Goal: Task Accomplishment & Management: Manage account settings

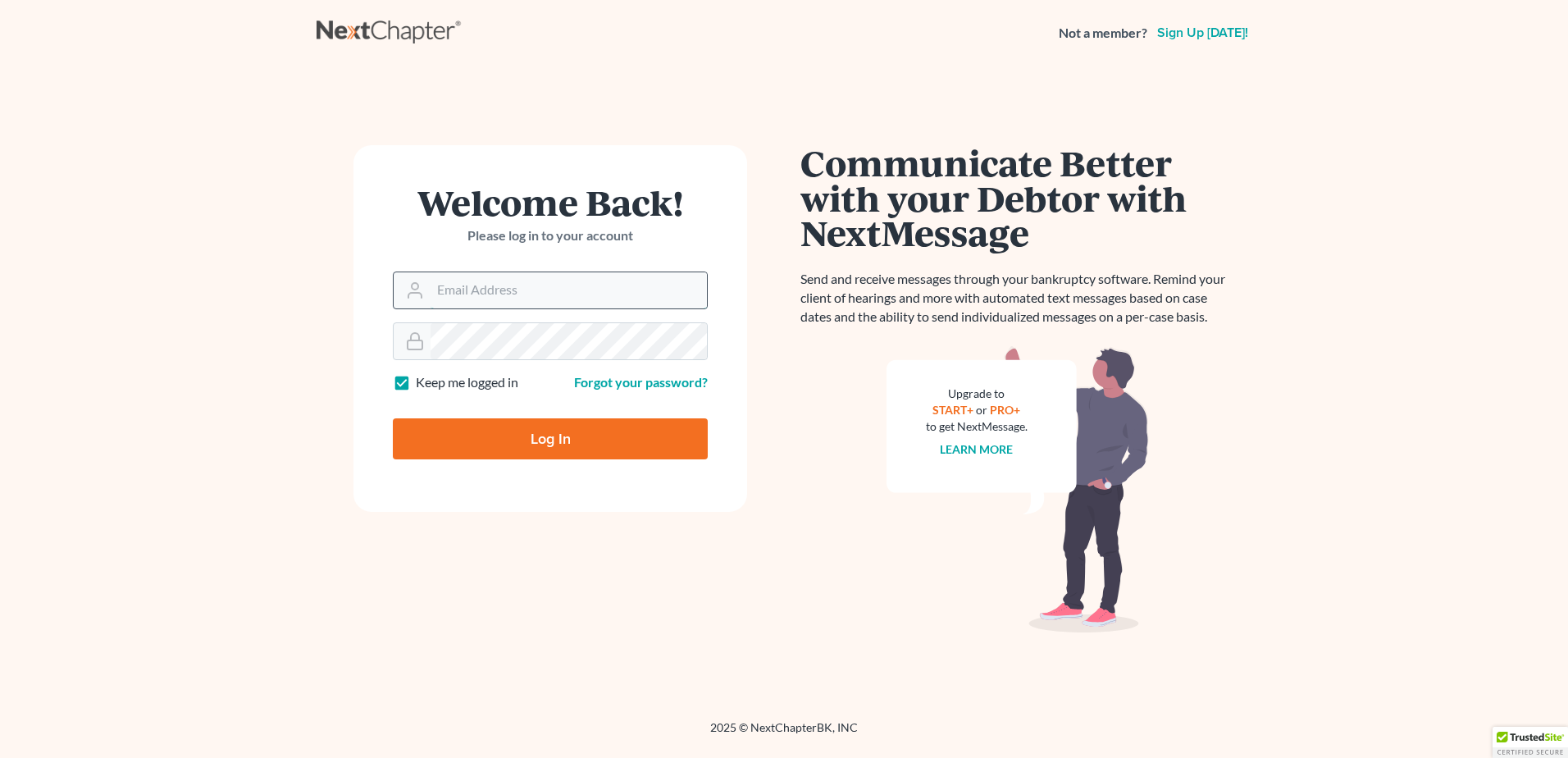
drag, startPoint x: 0, startPoint y: 0, endPoint x: 470, endPoint y: 283, distance: 548.6
click at [468, 293] on input "Email Address" at bounding box center [569, 291] width 277 height 36
type input "[PERSON_NAME][EMAIL_ADDRESS][DOMAIN_NAME]"
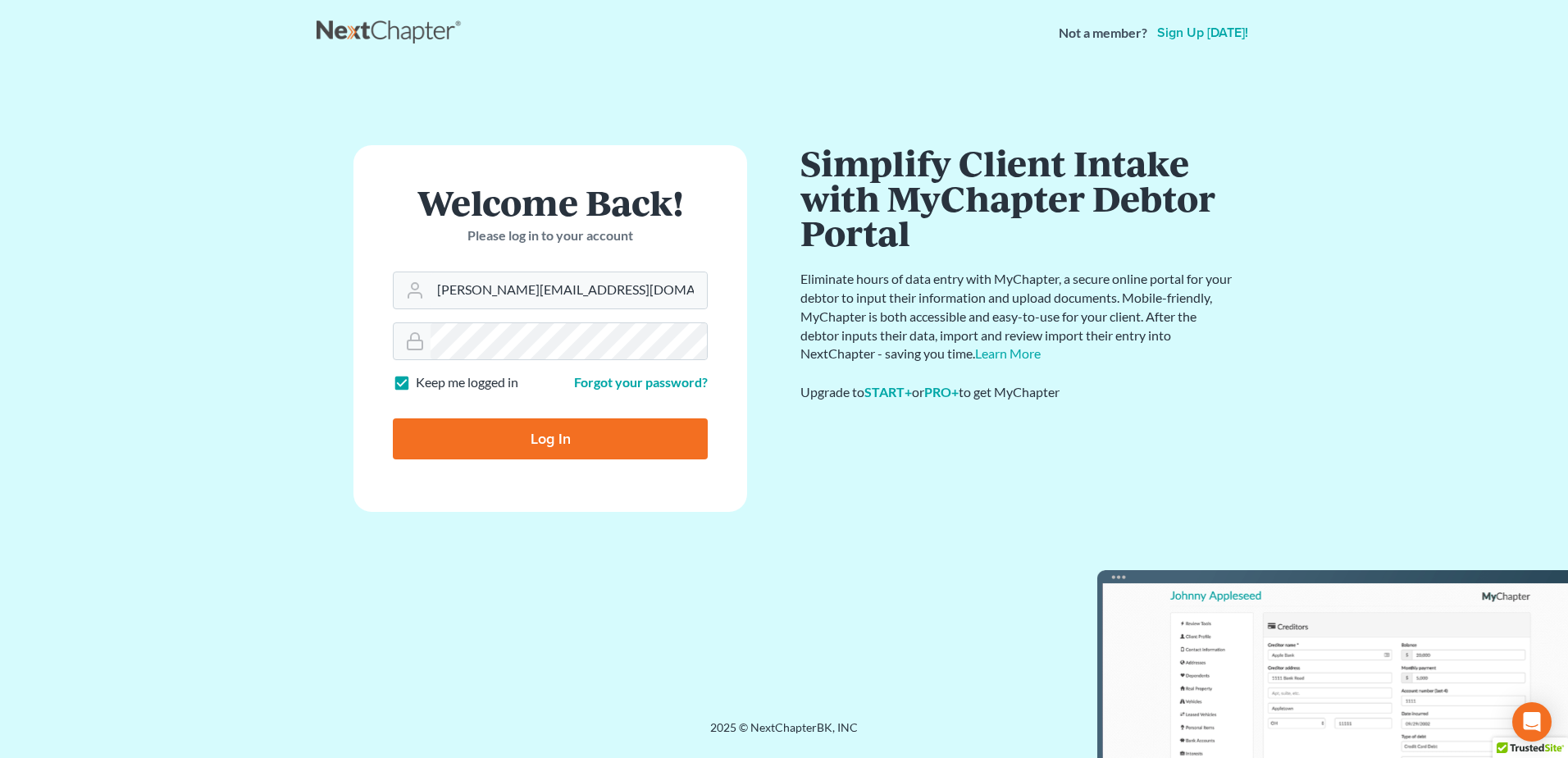
click at [539, 440] on input "Log In" at bounding box center [550, 439] width 315 height 41
type input "Thinking..."
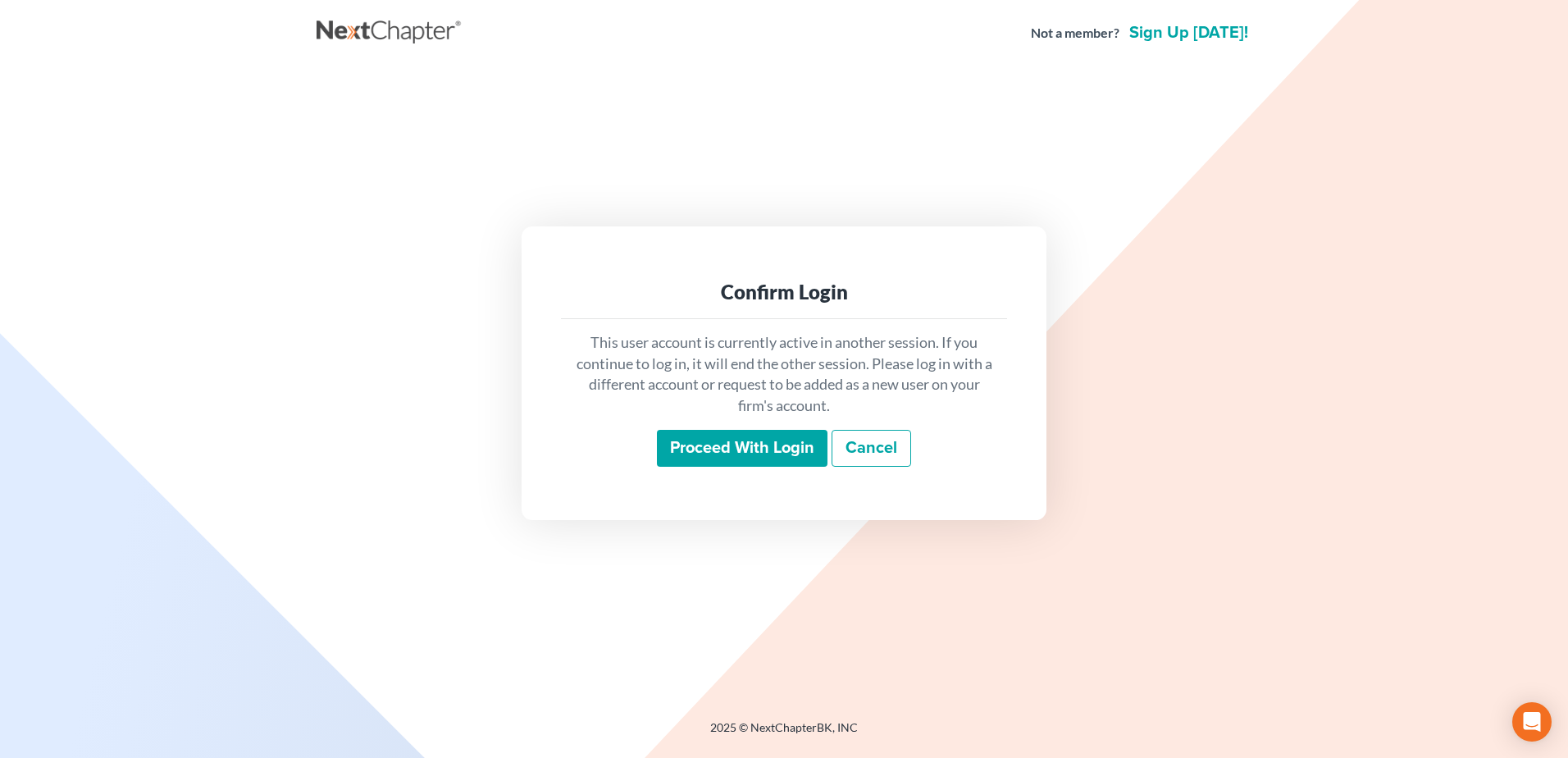
click at [796, 439] on input "Proceed with login" at bounding box center [742, 449] width 171 height 38
